Goal: Task Accomplishment & Management: Manage account settings

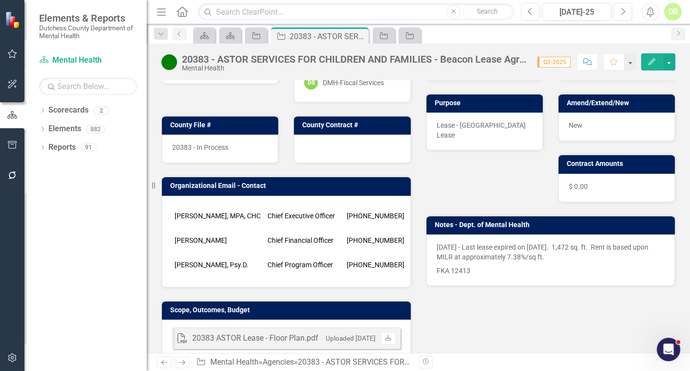
scroll to position [222, 0]
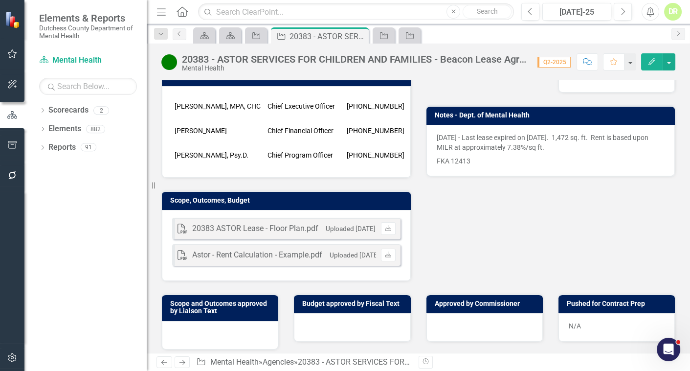
click at [575, 313] on div "N/A" at bounding box center [617, 327] width 116 height 28
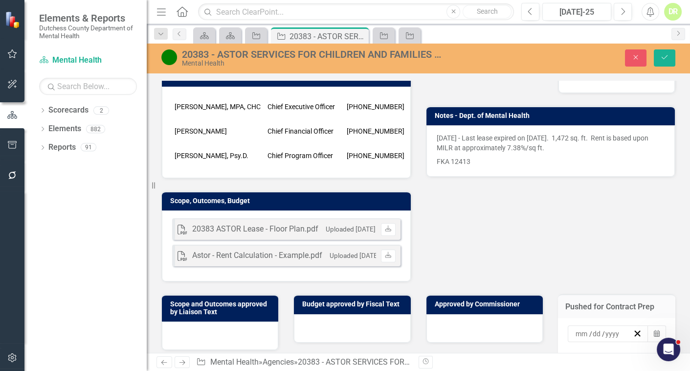
click at [575, 325] on div "/ /" at bounding box center [608, 333] width 81 height 17
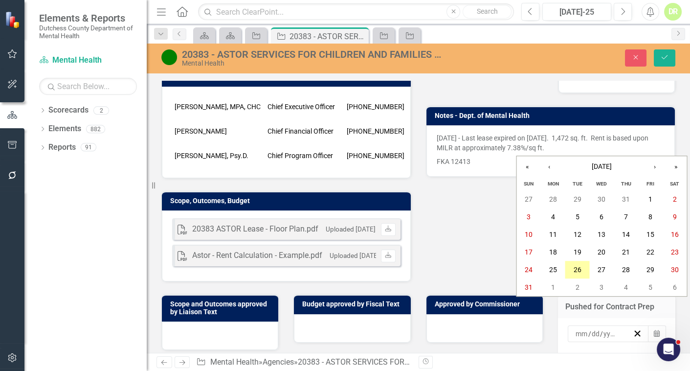
click at [581, 270] on abbr "26" at bounding box center [578, 270] width 8 height 8
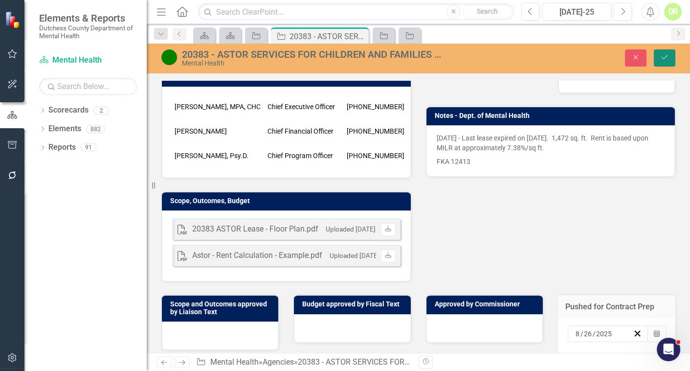
click at [670, 55] on button "Save" at bounding box center [665, 57] width 22 height 17
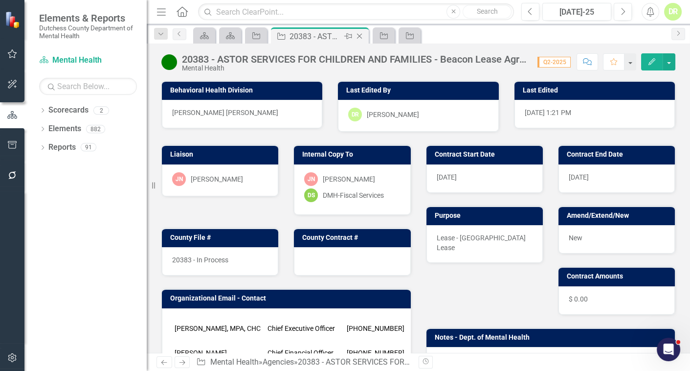
click at [362, 36] on icon "Close" at bounding box center [360, 36] width 10 height 8
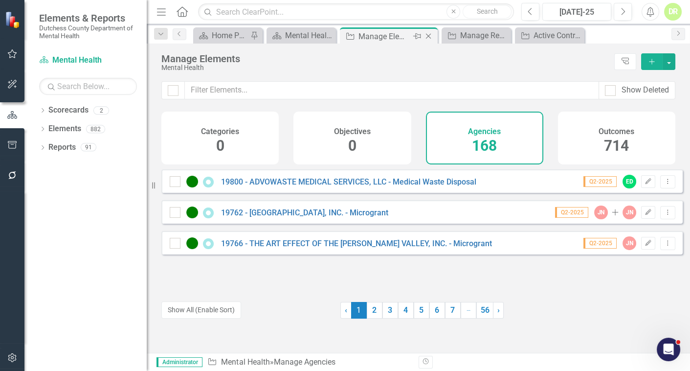
click at [376, 37] on div "Manage Elements" at bounding box center [385, 36] width 52 height 12
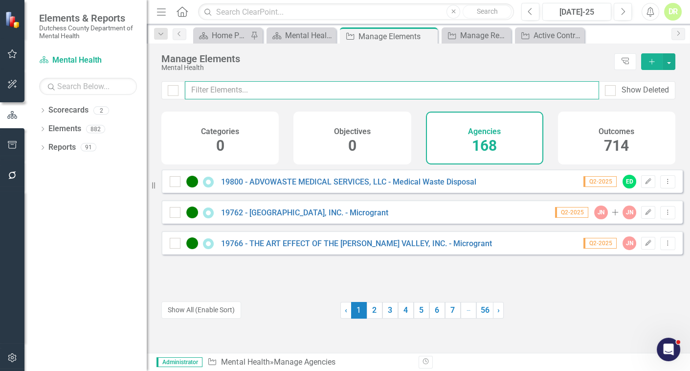
click at [251, 88] on input "text" at bounding box center [392, 90] width 414 height 18
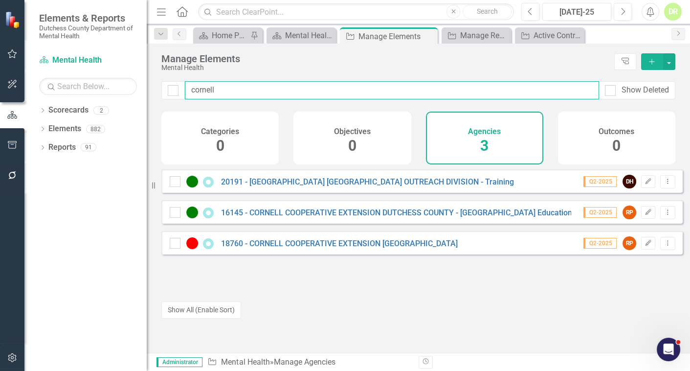
type input "cornell"
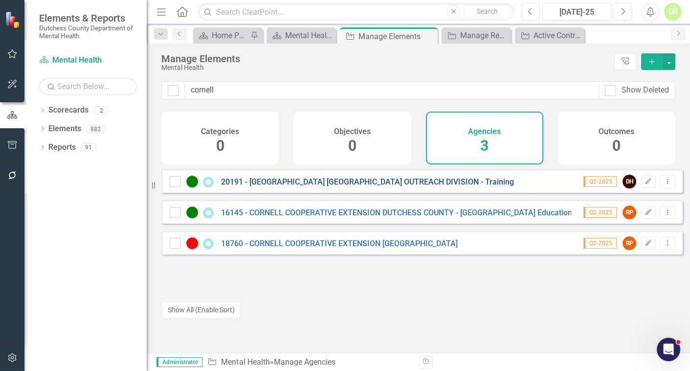
click at [300, 186] on link "20191 - [GEOGRAPHIC_DATA] [GEOGRAPHIC_DATA] OUTREACH DIVISION - Training" at bounding box center [367, 181] width 293 height 9
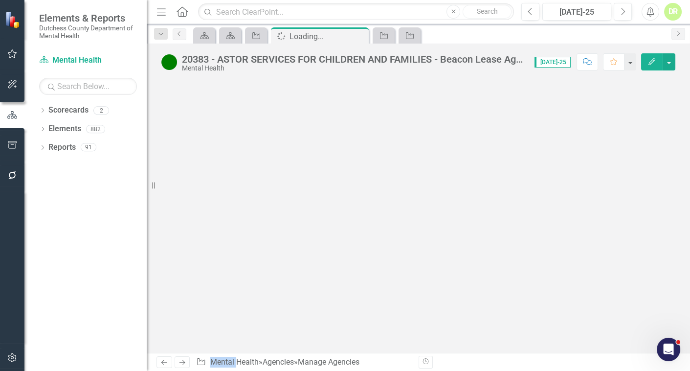
click at [300, 187] on div at bounding box center [419, 216] width 544 height 273
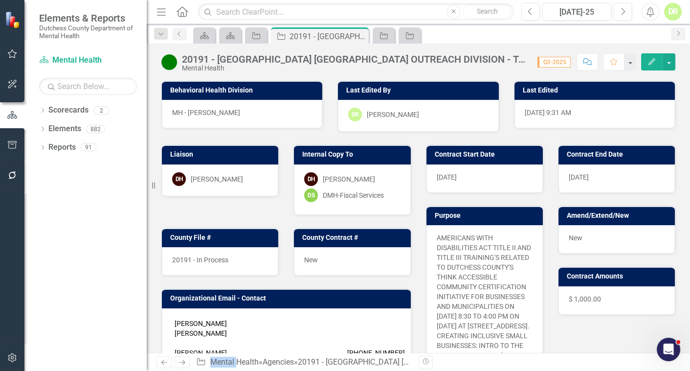
click at [174, 59] on img at bounding box center [169, 62] width 16 height 16
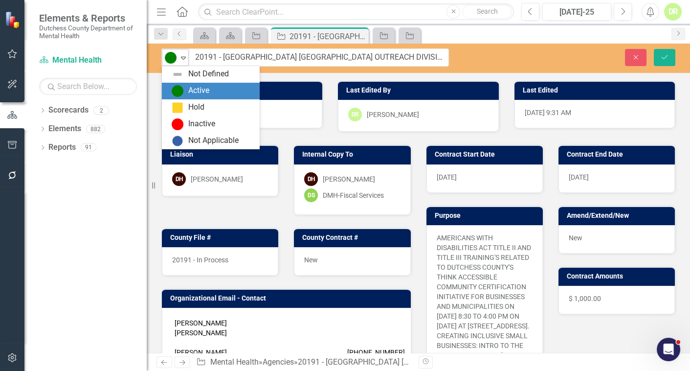
click at [183, 54] on icon "Expand" at bounding box center [184, 58] width 10 height 8
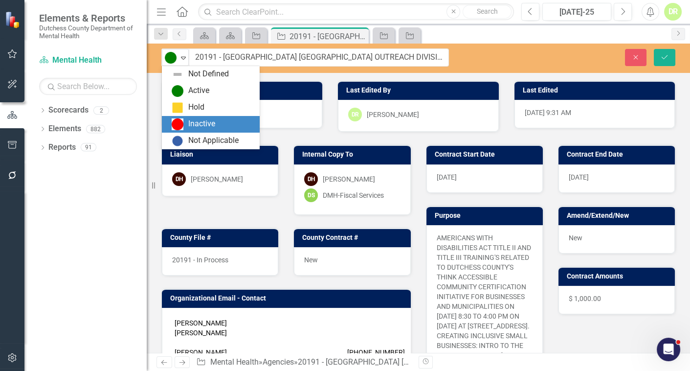
click at [196, 122] on div "Inactive" at bounding box center [201, 123] width 27 height 11
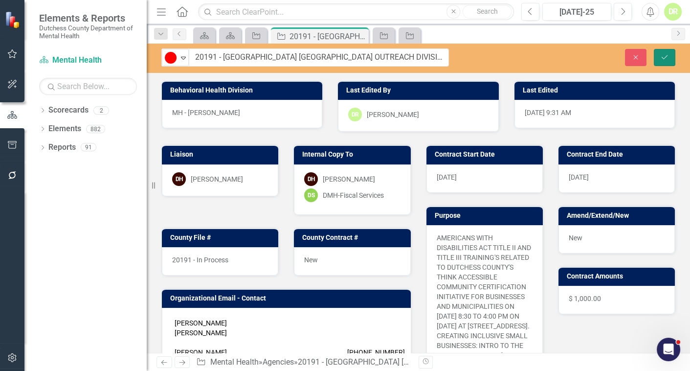
click at [659, 53] on button "Save" at bounding box center [665, 57] width 22 height 17
